Goal: Task Accomplishment & Management: Manage account settings

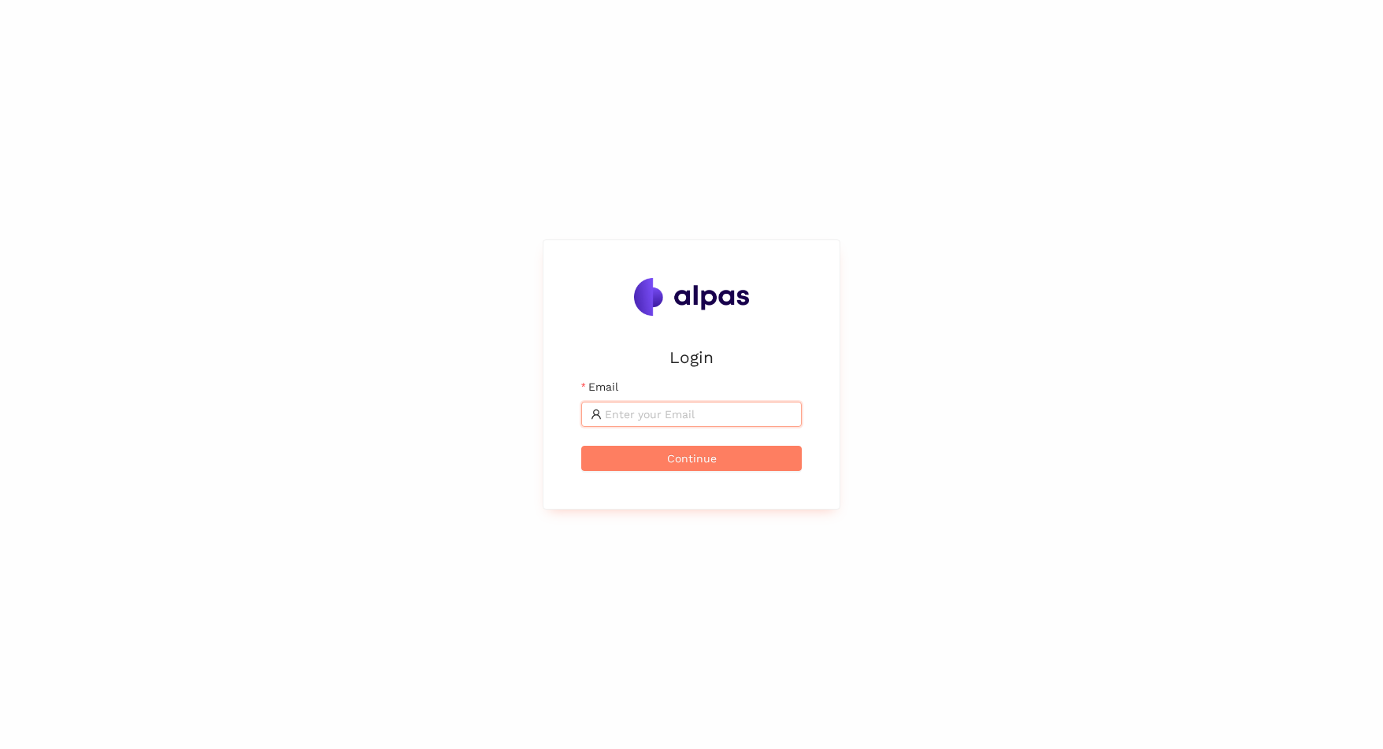
click at [654, 406] on input "Email" at bounding box center [699, 414] width 188 height 17
type input "[EMAIL_ADDRESS]"
click at [581, 446] on button "Continue" at bounding box center [691, 458] width 221 height 25
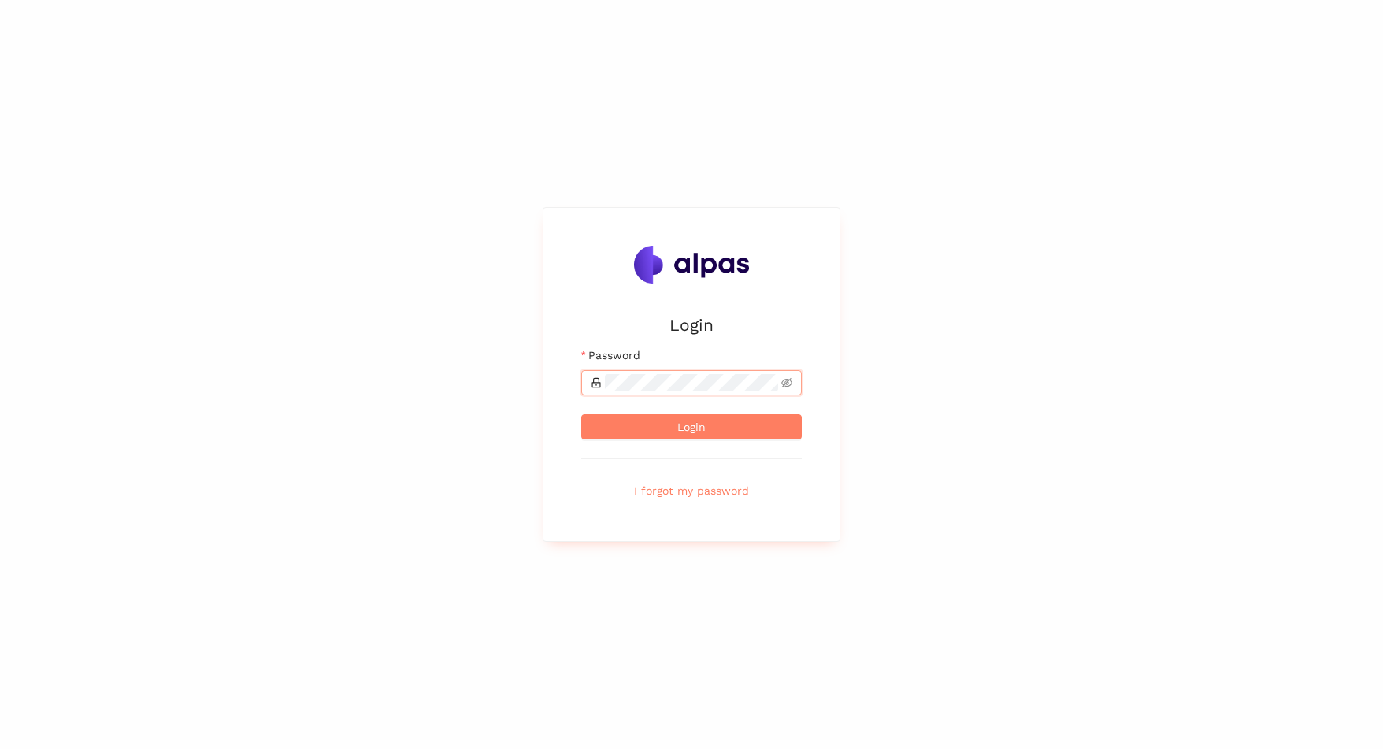
click at [581, 414] on button "Login" at bounding box center [691, 426] width 221 height 25
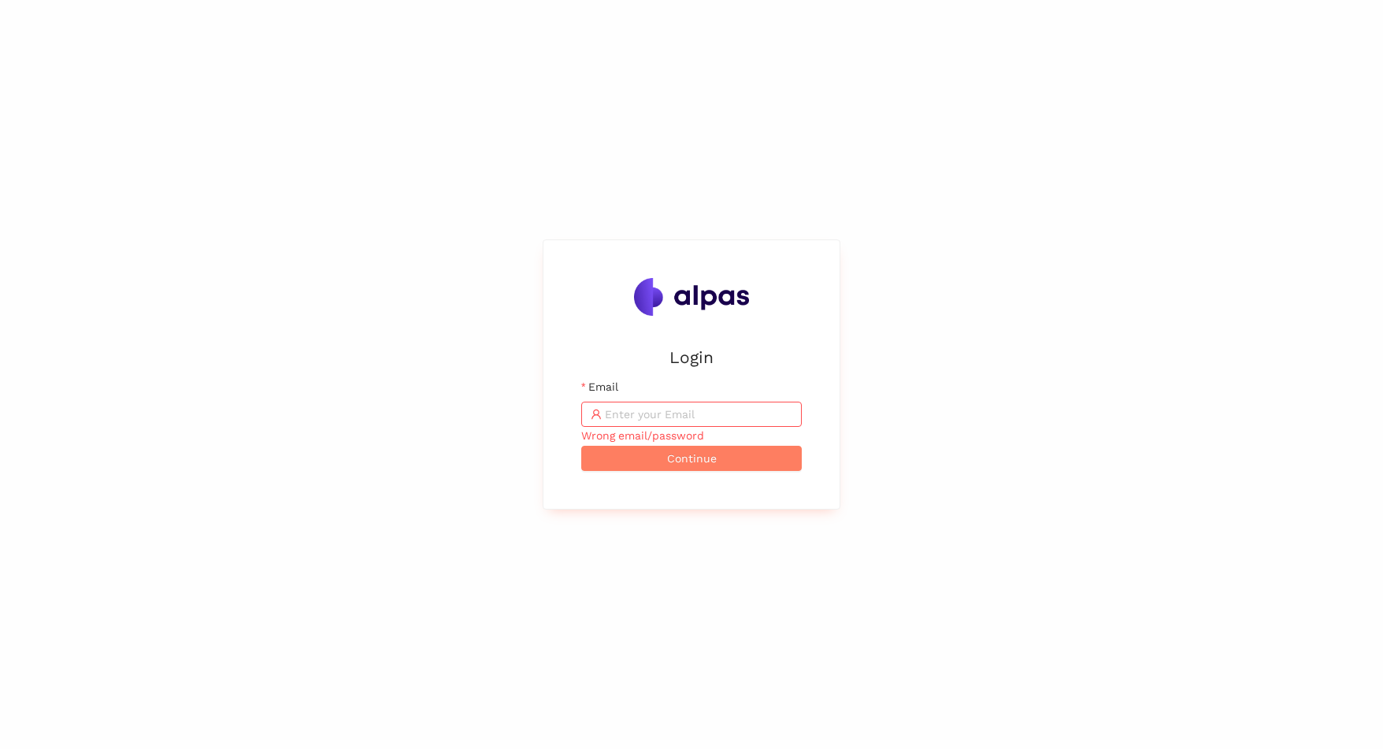
click at [644, 434] on div "Wrong email/password" at bounding box center [691, 435] width 221 height 17
